Goal: Task Accomplishment & Management: Use online tool/utility

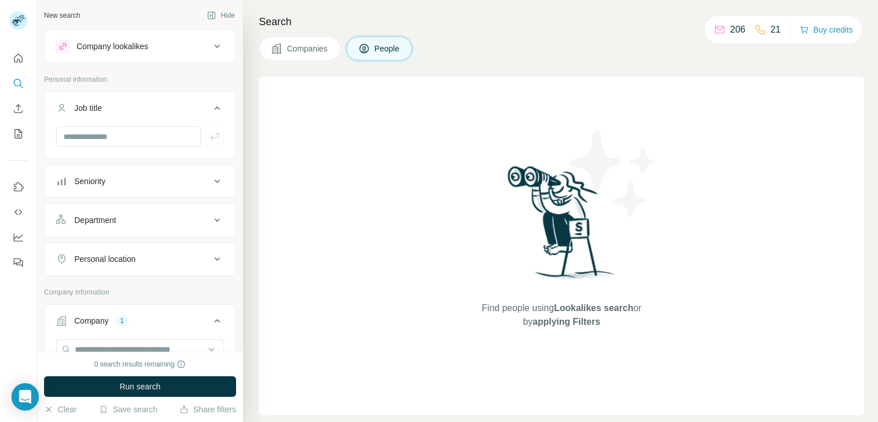
scroll to position [111, 0]
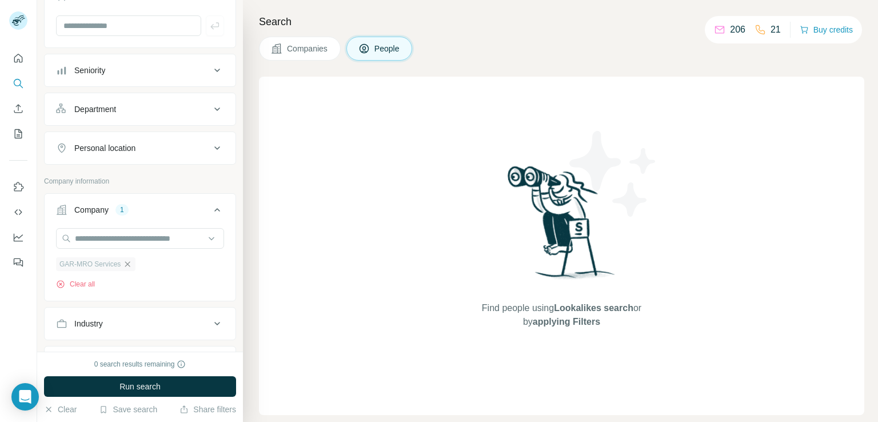
click at [126, 259] on icon "button" at bounding box center [127, 263] width 9 height 9
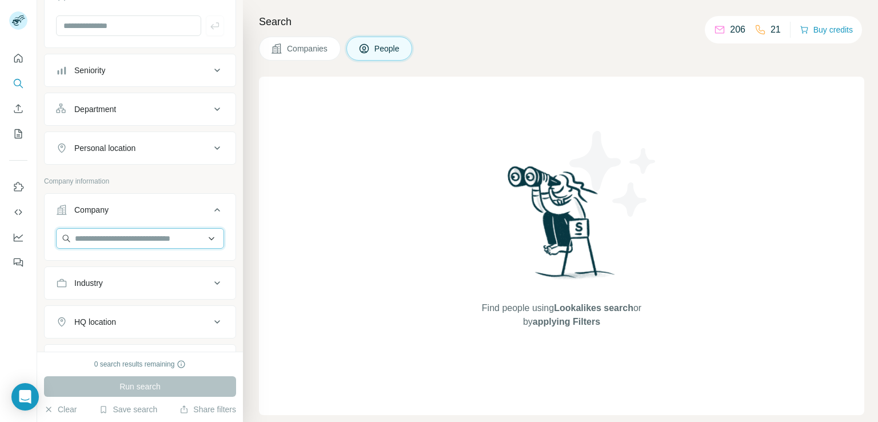
click at [133, 243] on input "text" at bounding box center [140, 238] width 168 height 21
type input "**********"
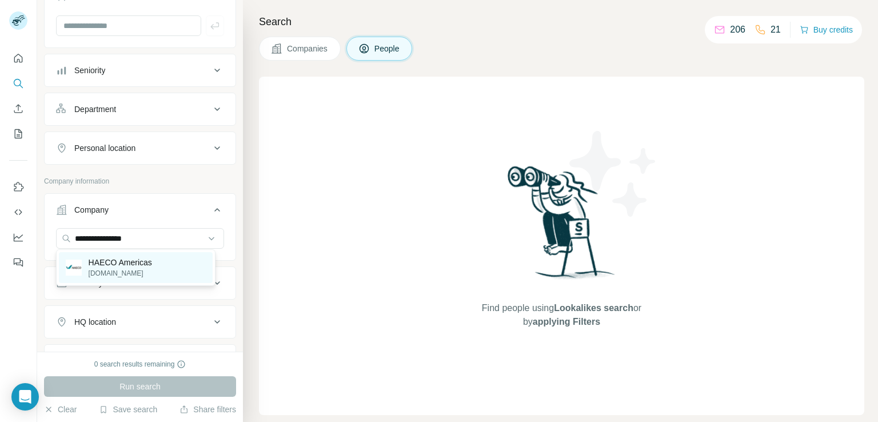
click at [153, 273] on div "HAECO Americas [DOMAIN_NAME]" at bounding box center [136, 267] width 154 height 31
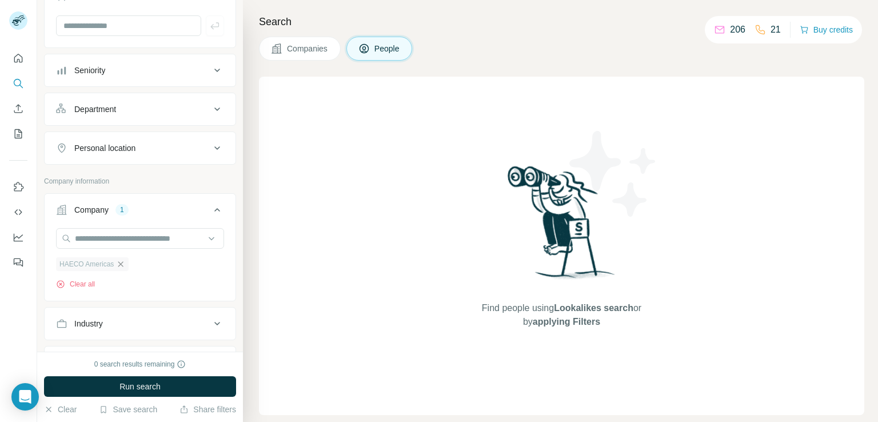
click at [122, 259] on icon "button" at bounding box center [120, 263] width 9 height 9
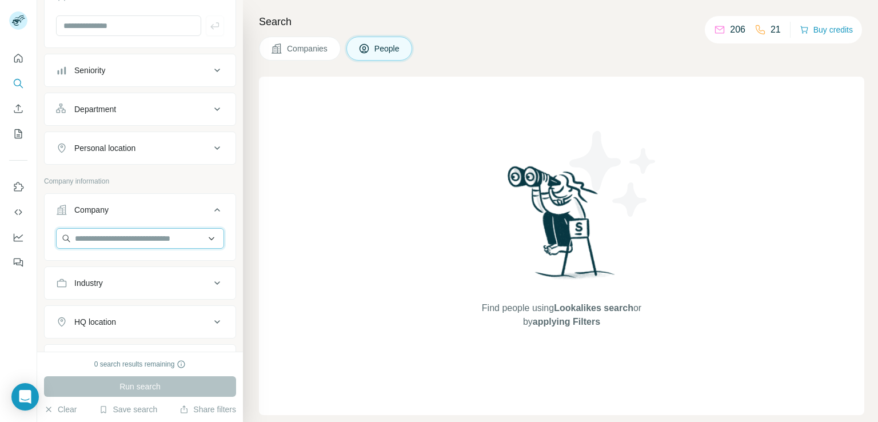
click at [126, 241] on input "text" at bounding box center [140, 238] width 168 height 21
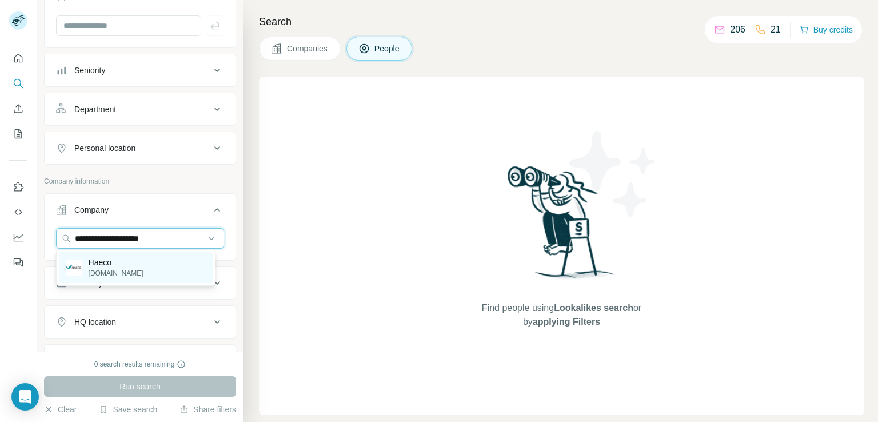
type input "**********"
click at [140, 273] on div "Haeco [DOMAIN_NAME]" at bounding box center [136, 267] width 154 height 31
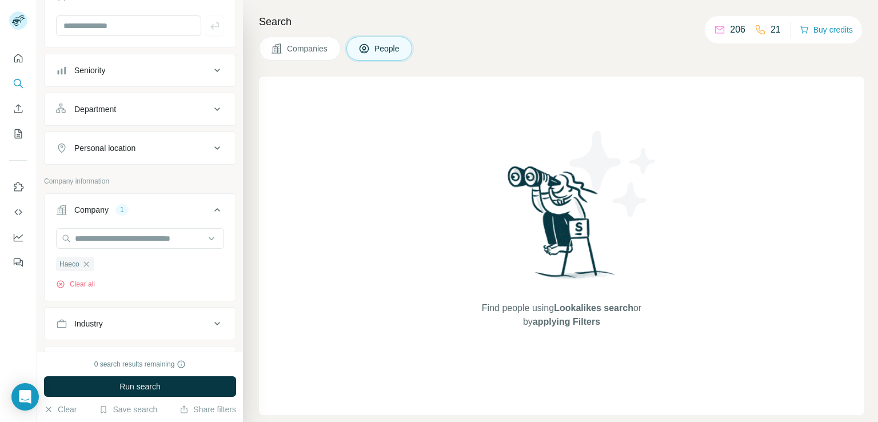
click at [210, 149] on icon at bounding box center [217, 148] width 14 height 14
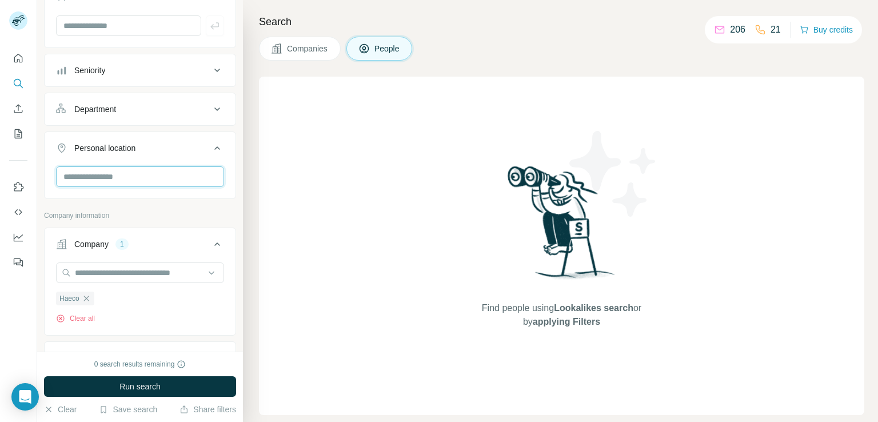
click at [163, 182] on input "text" at bounding box center [140, 176] width 168 height 21
type input "*"
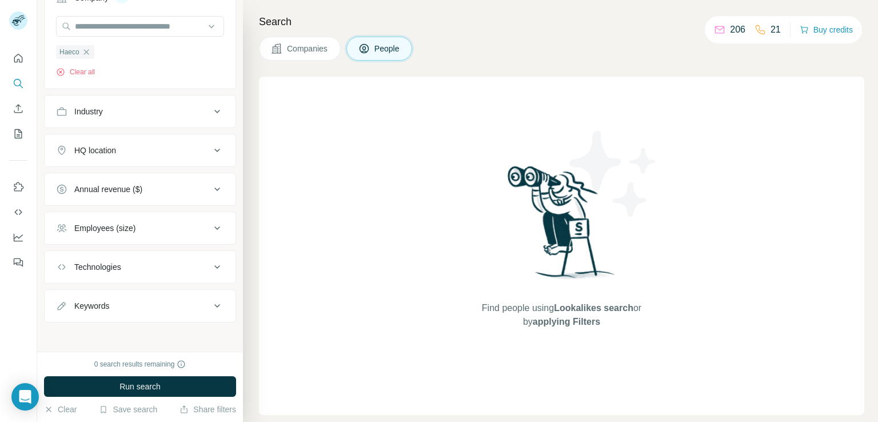
scroll to position [50, 0]
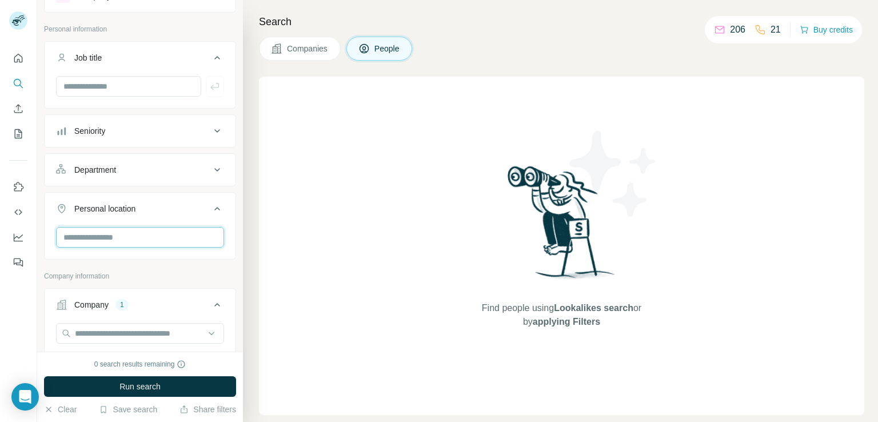
click at [175, 231] on input "text" at bounding box center [140, 237] width 168 height 21
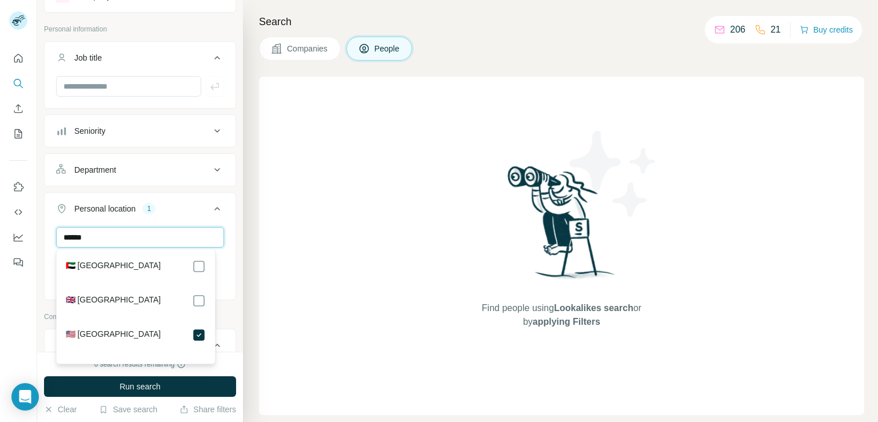
click at [143, 235] on input "******" at bounding box center [140, 237] width 168 height 21
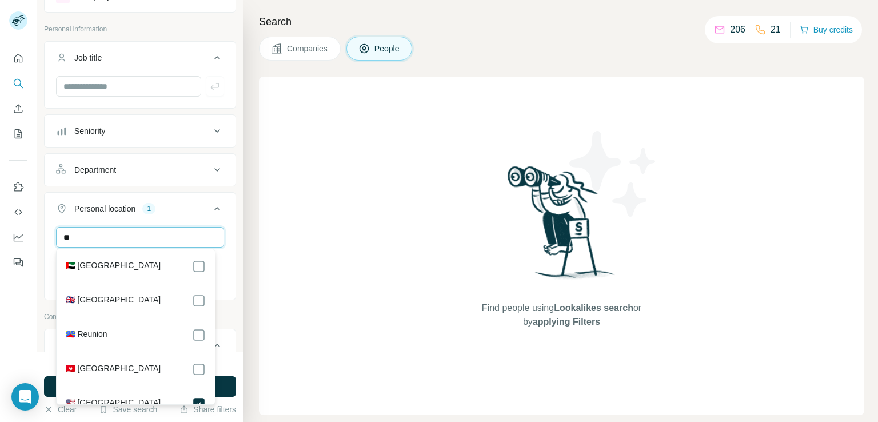
type input "*"
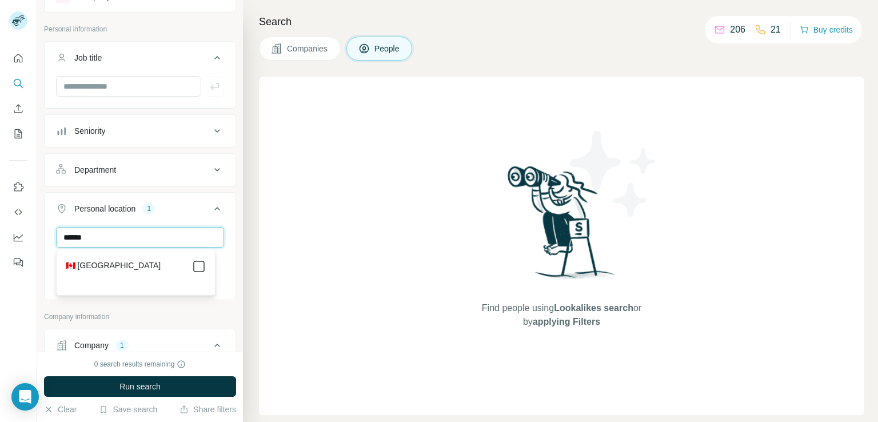
type input "******"
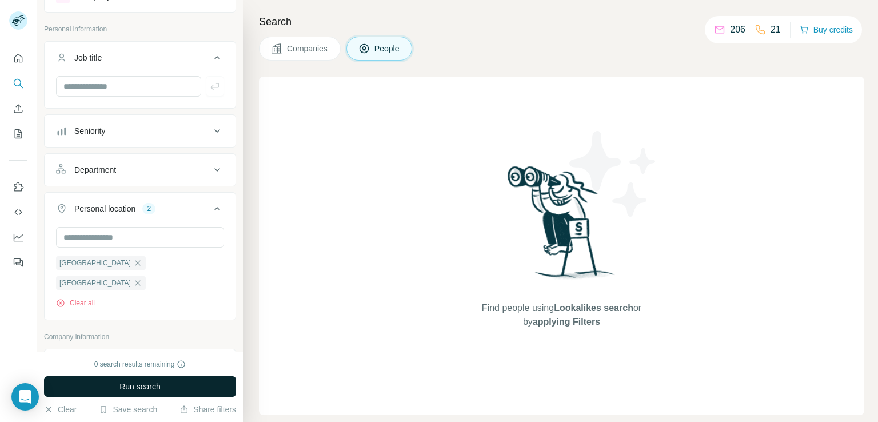
click at [160, 386] on button "Run search" at bounding box center [140, 386] width 192 height 21
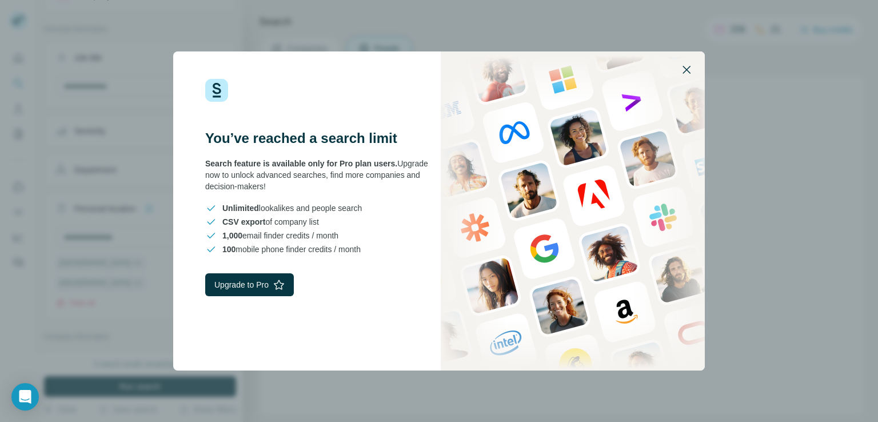
click at [681, 68] on icon "button" at bounding box center [686, 70] width 14 height 14
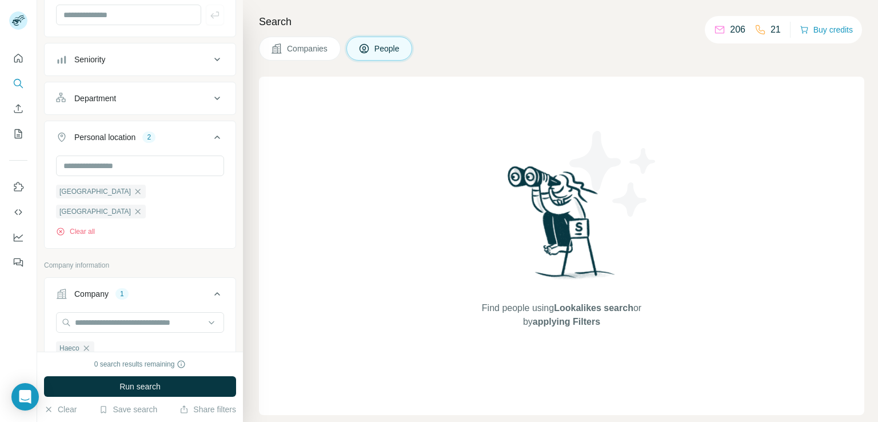
scroll to position [142, 0]
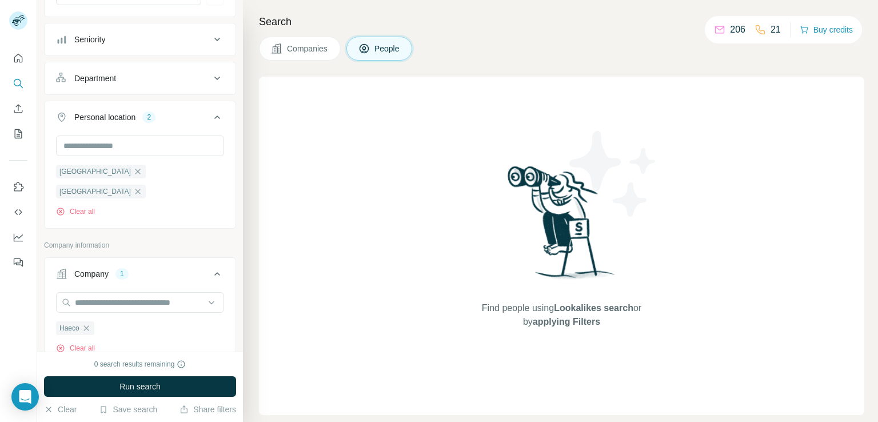
click at [734, 35] on p "206" at bounding box center [737, 30] width 15 height 14
drag, startPoint x: 734, startPoint y: 35, endPoint x: 820, endPoint y: 26, distance: 86.8
click at [820, 26] on div "206 21 Buy credits" at bounding box center [783, 29] width 157 height 27
click at [820, 26] on button "Buy credits" at bounding box center [825, 30] width 53 height 16
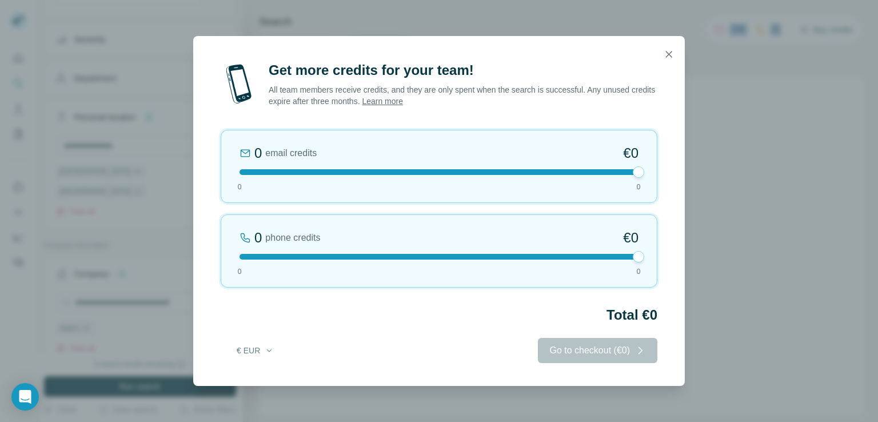
click at [820, 26] on div "Get more credits for your team! All team members receive credits, and they are …" at bounding box center [439, 211] width 878 height 422
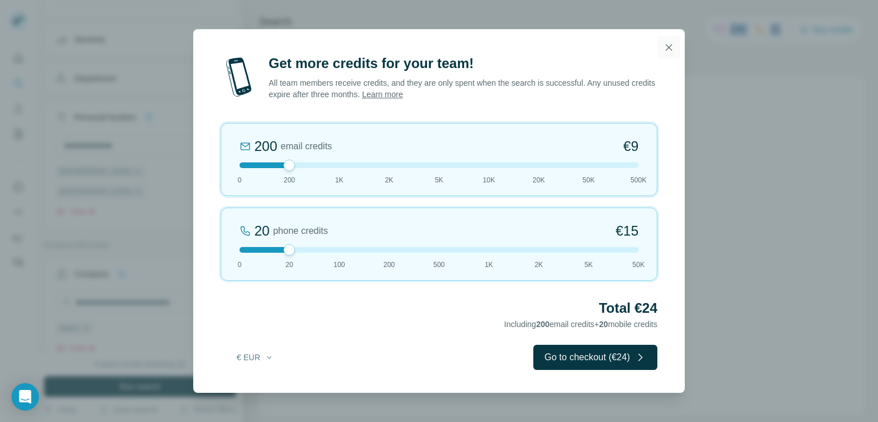
click at [664, 50] on icon "button" at bounding box center [668, 47] width 11 height 11
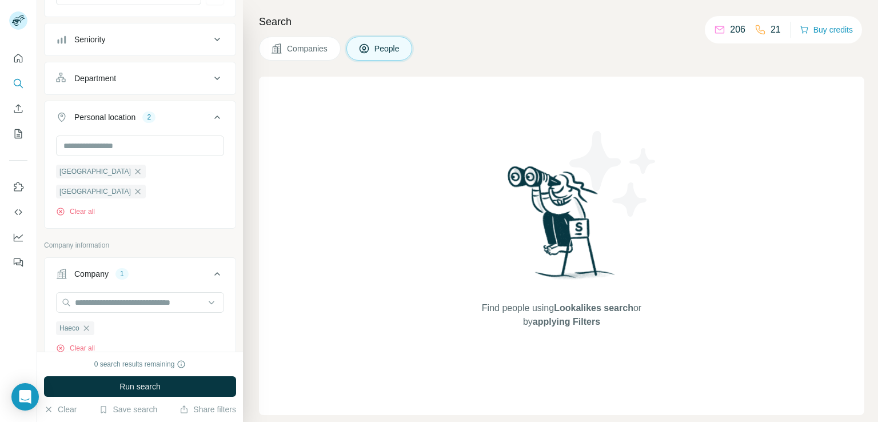
click at [477, 30] on div "Search Companies People Find people using Lookalikes search or by applying Filt…" at bounding box center [560, 211] width 635 height 422
click at [431, 197] on div "Find people using Lookalikes search or by applying Filters" at bounding box center [561, 246] width 605 height 338
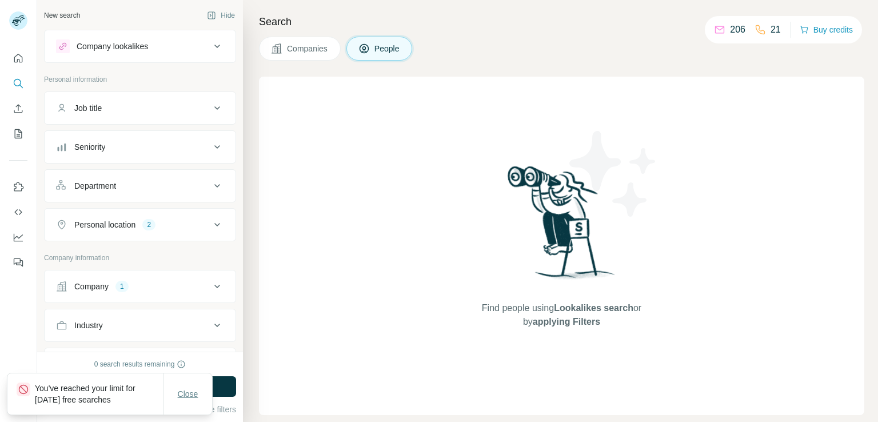
click at [190, 389] on span "Close" at bounding box center [188, 393] width 21 height 11
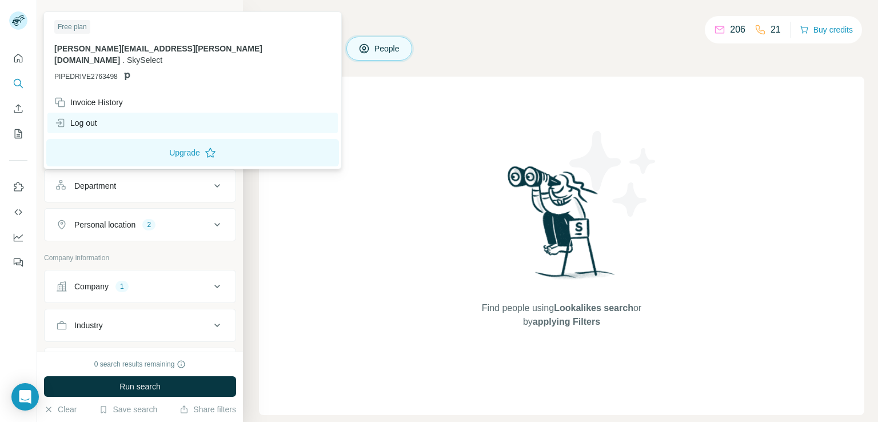
click at [80, 117] on div "Log out" at bounding box center [75, 122] width 43 height 11
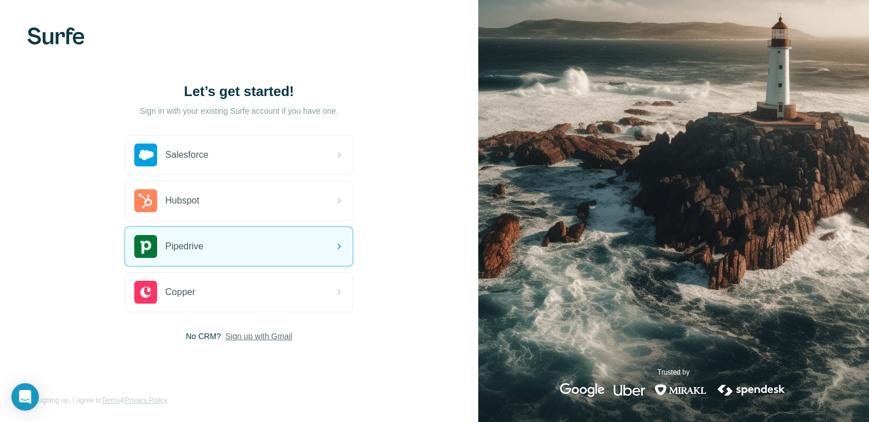
click at [261, 333] on span "Sign up with Gmail" at bounding box center [259, 335] width 67 height 11
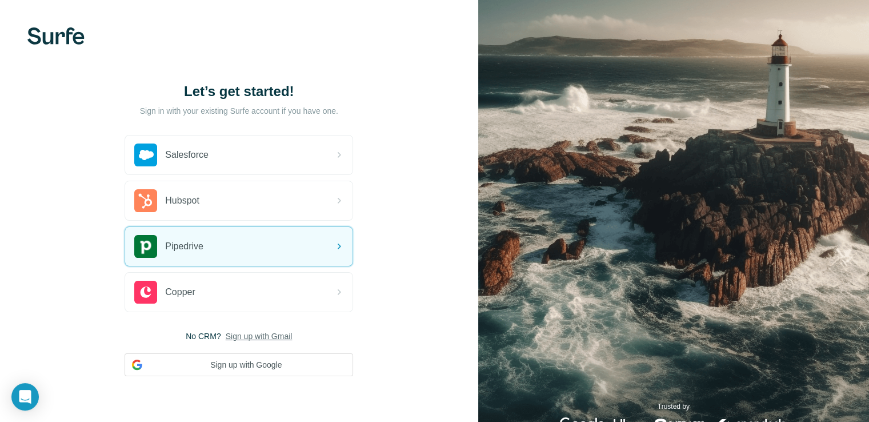
click at [419, 81] on div "Let’s get started! Sign in with your existing Surfe account if you have one. Sa…" at bounding box center [239, 229] width 478 height 458
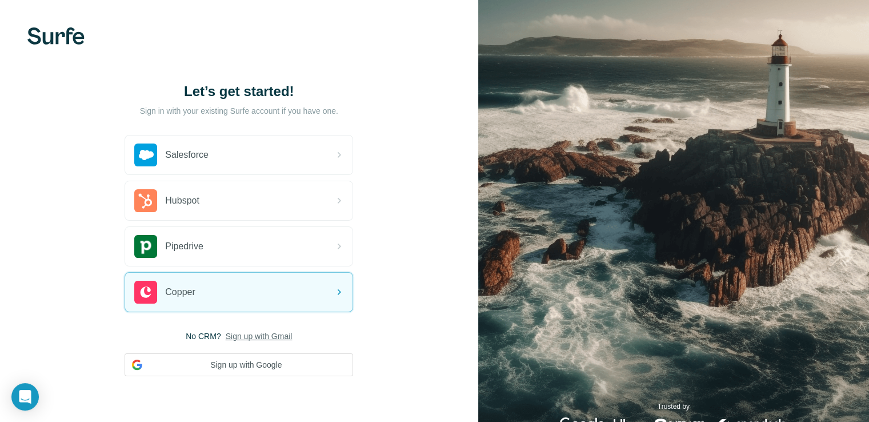
click at [415, 318] on div "Let’s get started! Sign in with your existing Surfe account if you have one. Sa…" at bounding box center [239, 229] width 478 height 458
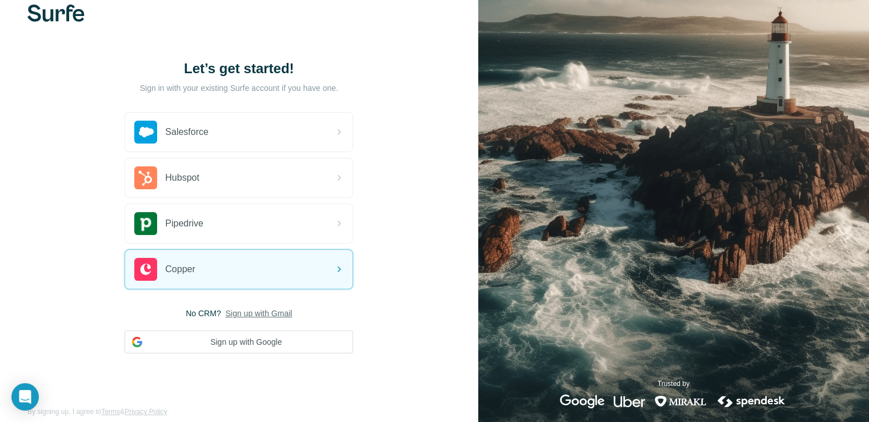
scroll to position [36, 0]
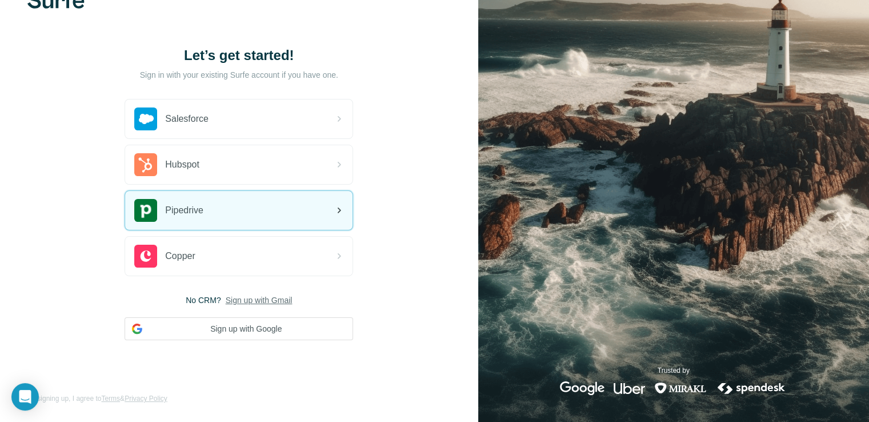
click at [274, 208] on div "Pipedrive" at bounding box center [238, 210] width 227 height 39
